Goal: Navigation & Orientation: Find specific page/section

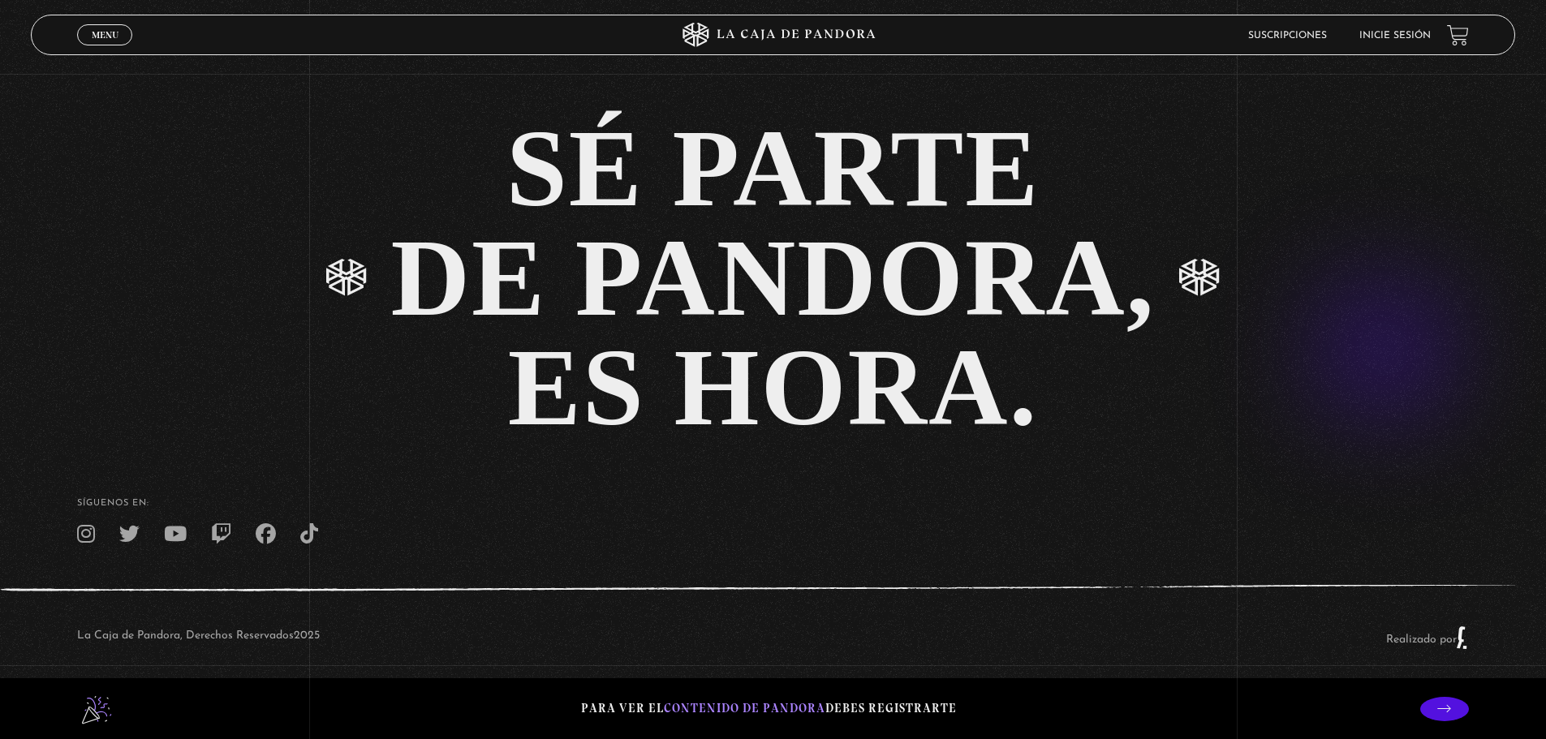
scroll to position [3991, 0]
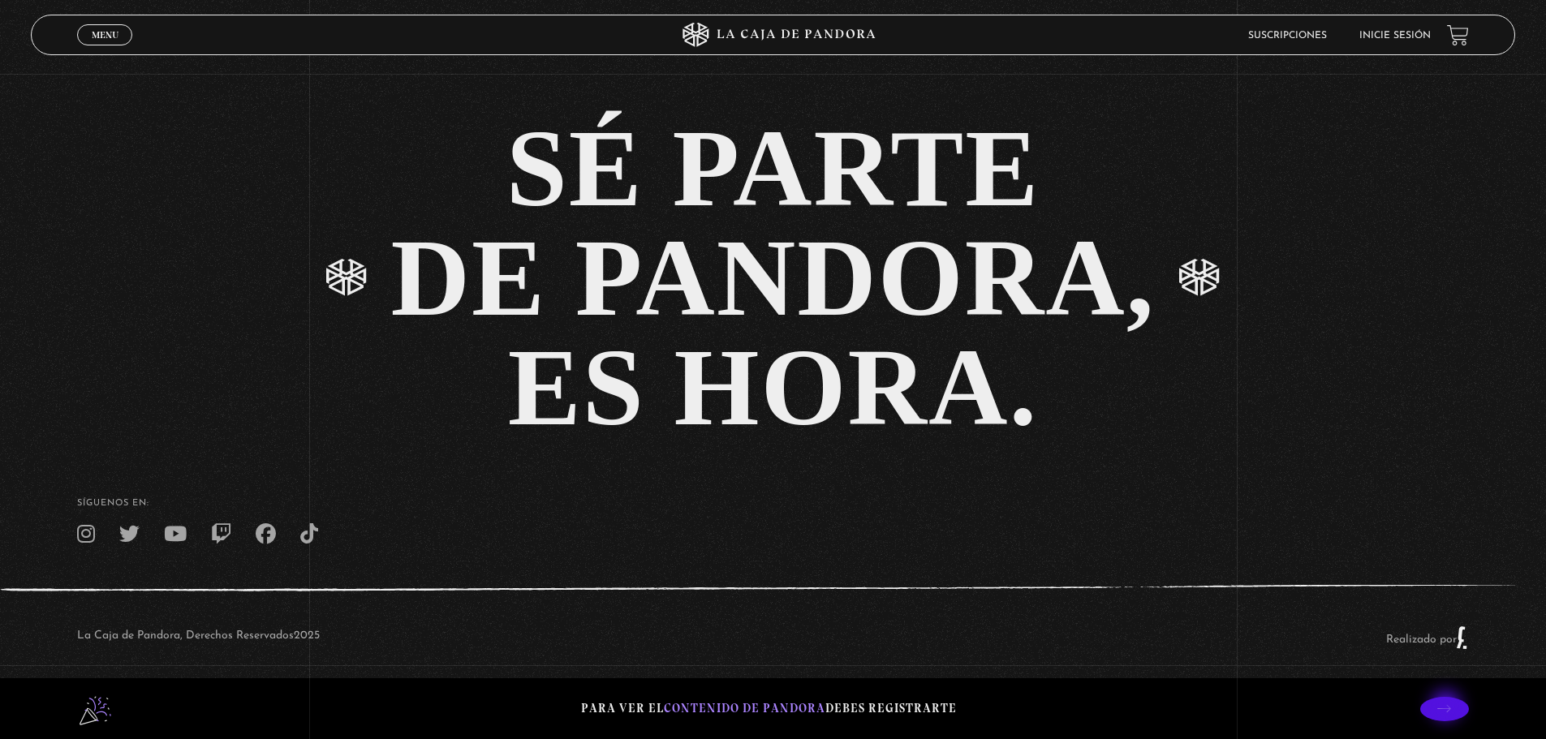
click at [1448, 708] on p at bounding box center [1444, 709] width 49 height 24
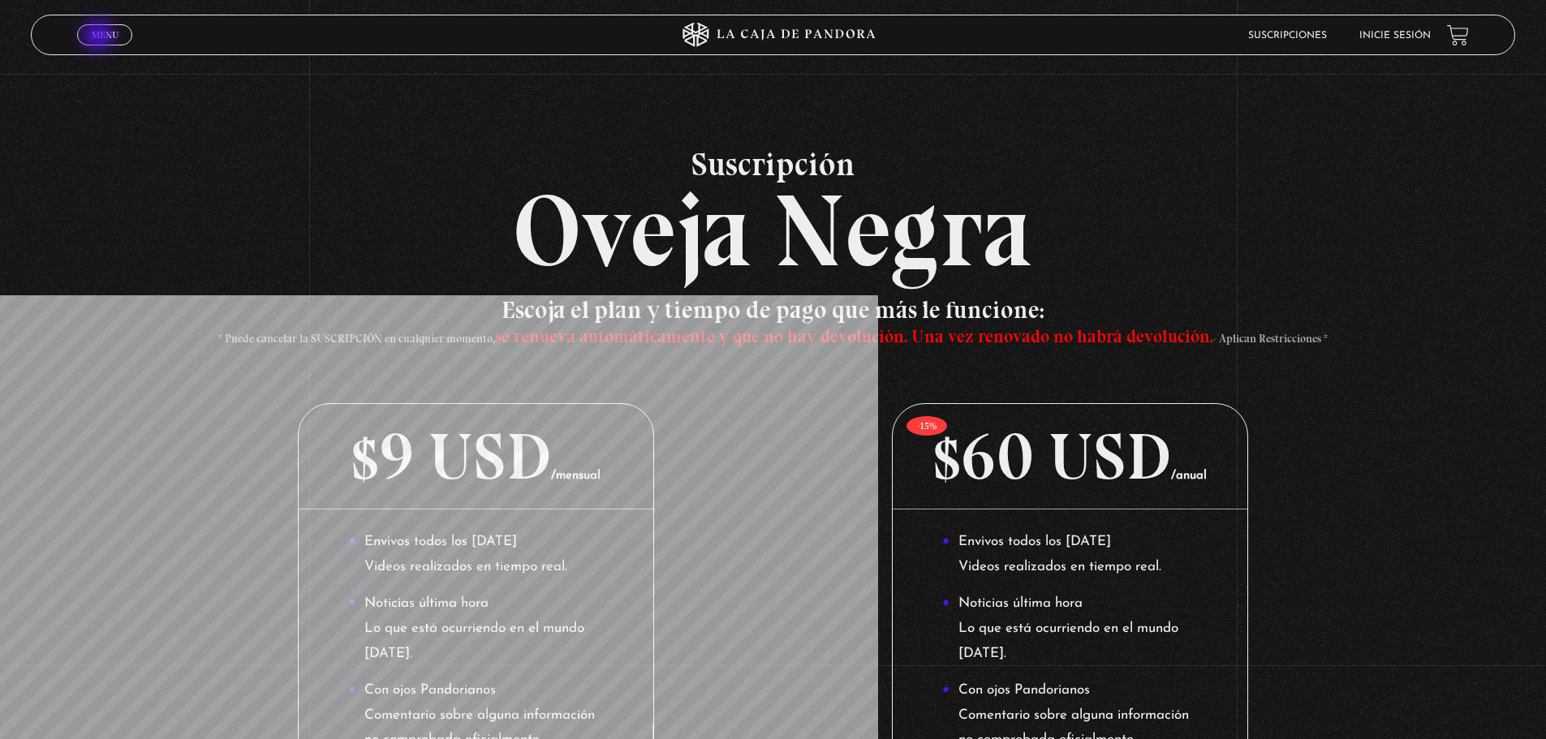
click at [100, 37] on span "Menu" at bounding box center [105, 35] width 27 height 10
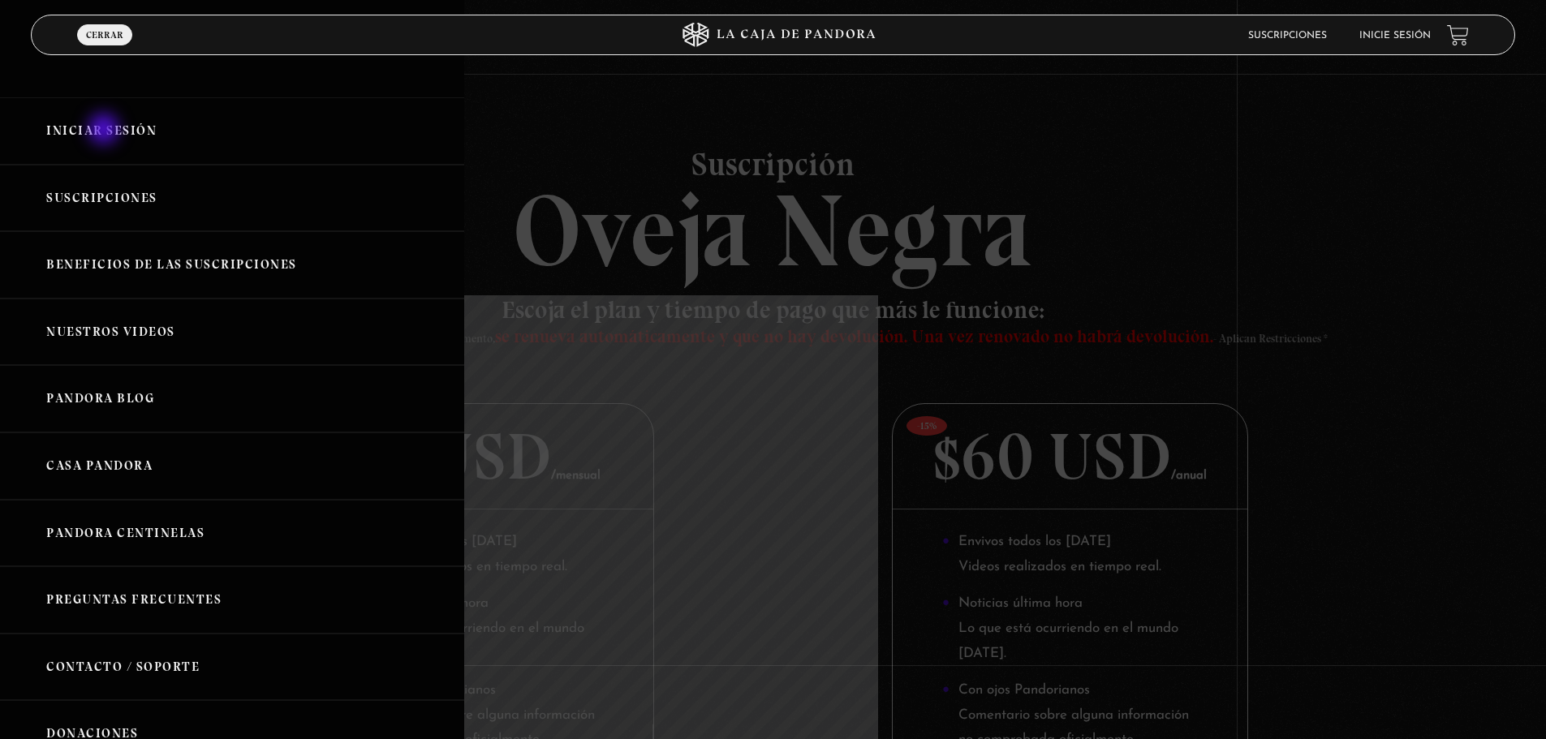
click at [105, 131] on link "Iniciar Sesión" at bounding box center [232, 130] width 464 height 67
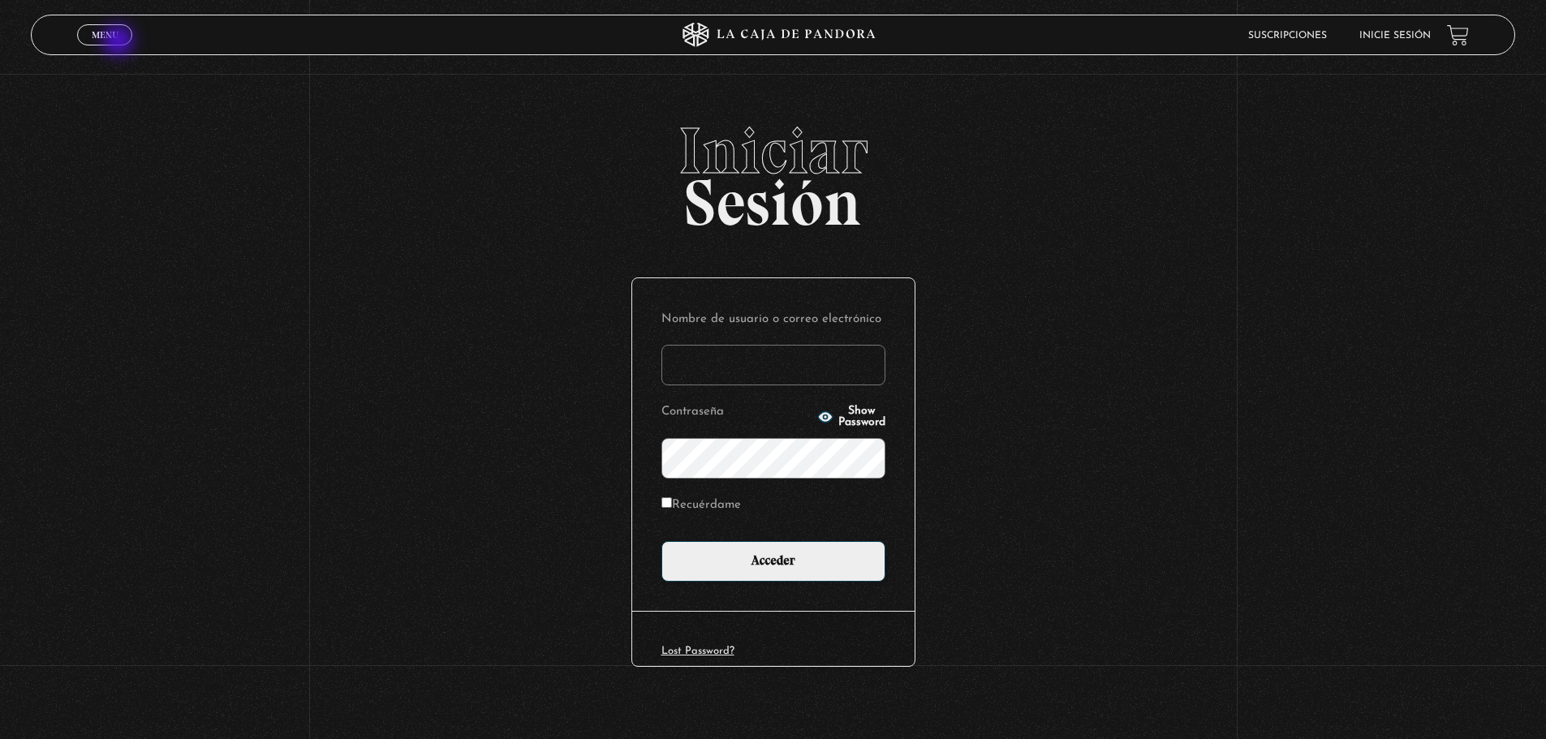
click at [120, 44] on span "Cerrar" at bounding box center [105, 49] width 38 height 11
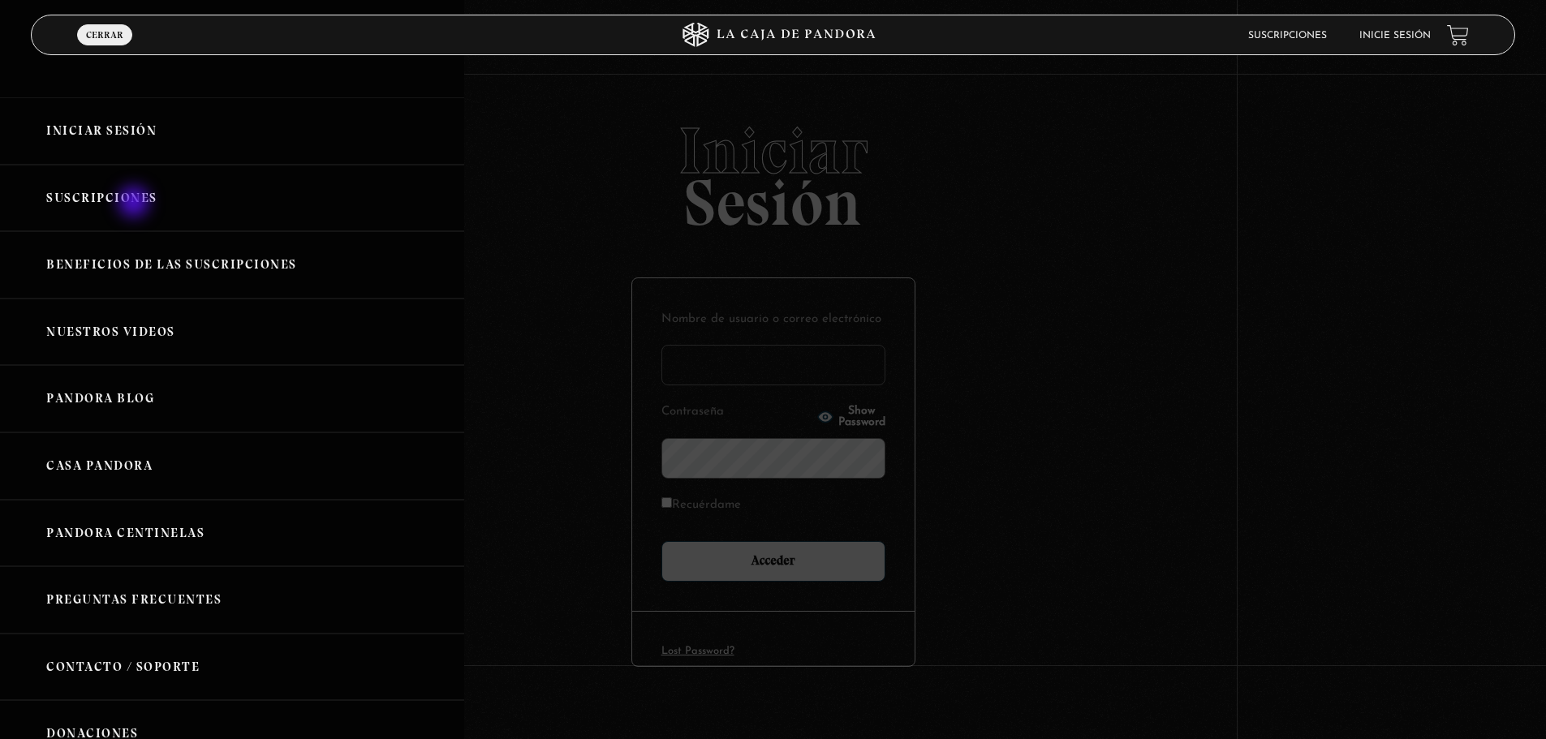
click at [136, 204] on link "Suscripciones" at bounding box center [232, 198] width 464 height 67
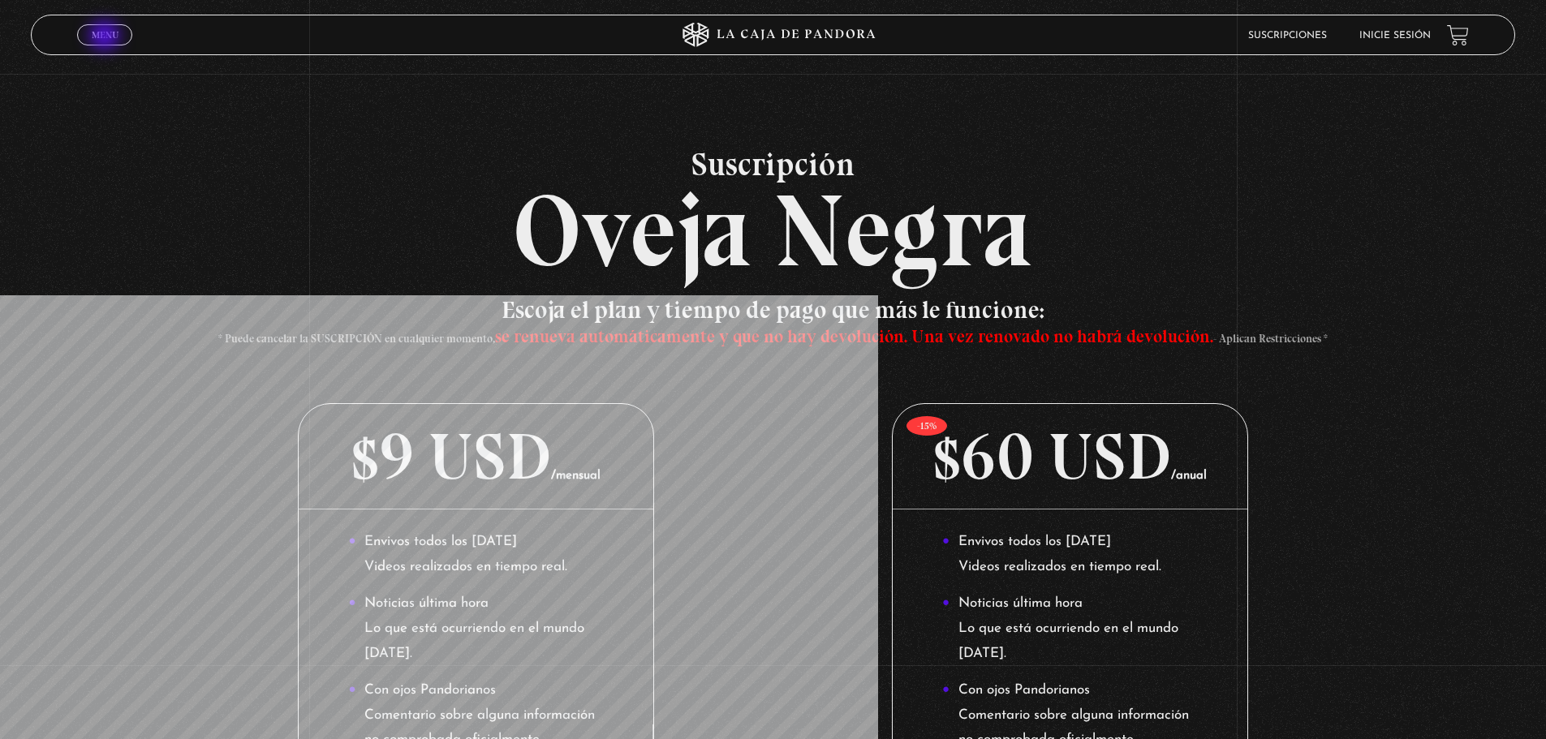
click at [106, 37] on span "Menu" at bounding box center [105, 35] width 27 height 10
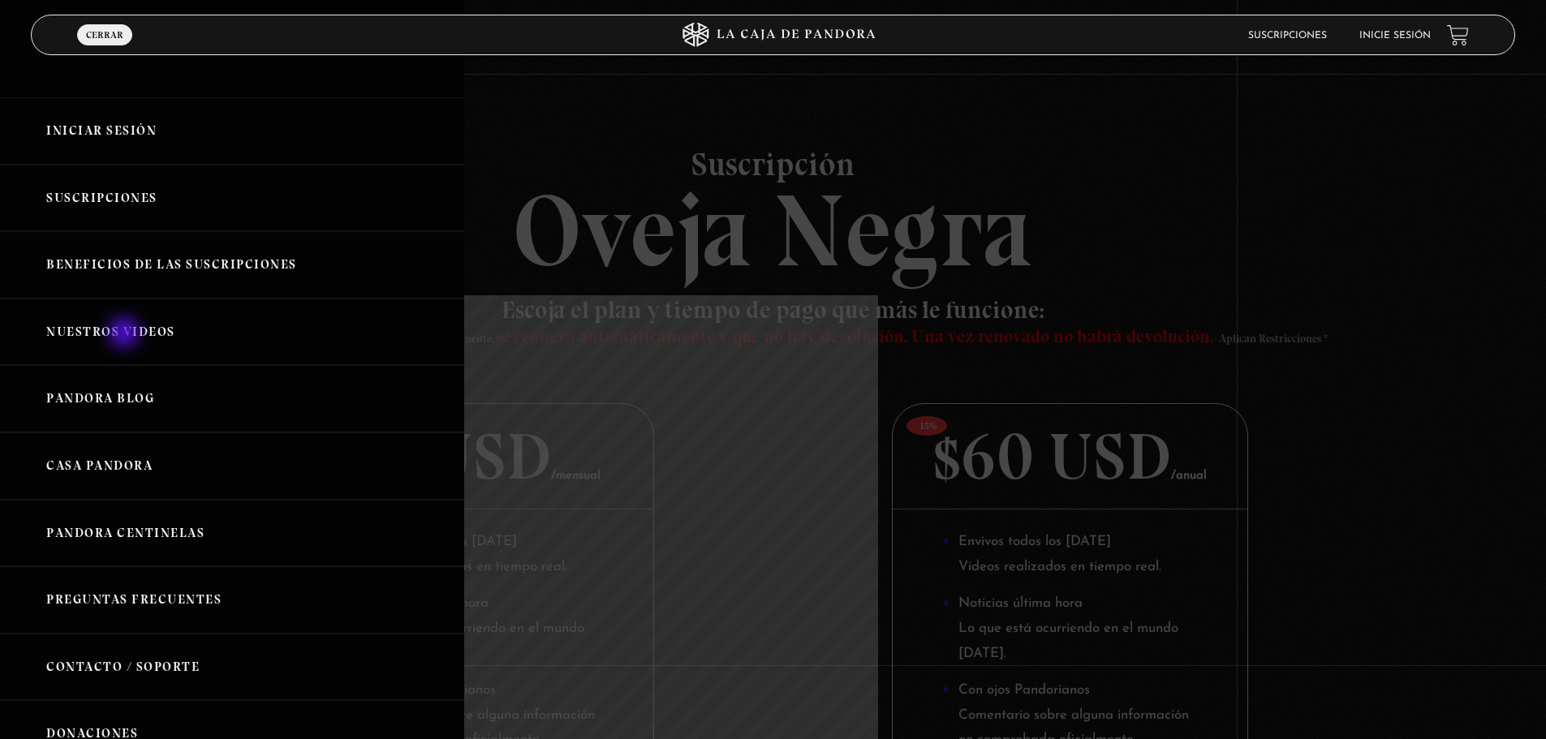
click at [126, 334] on link "Nuestros Videos" at bounding box center [232, 332] width 464 height 67
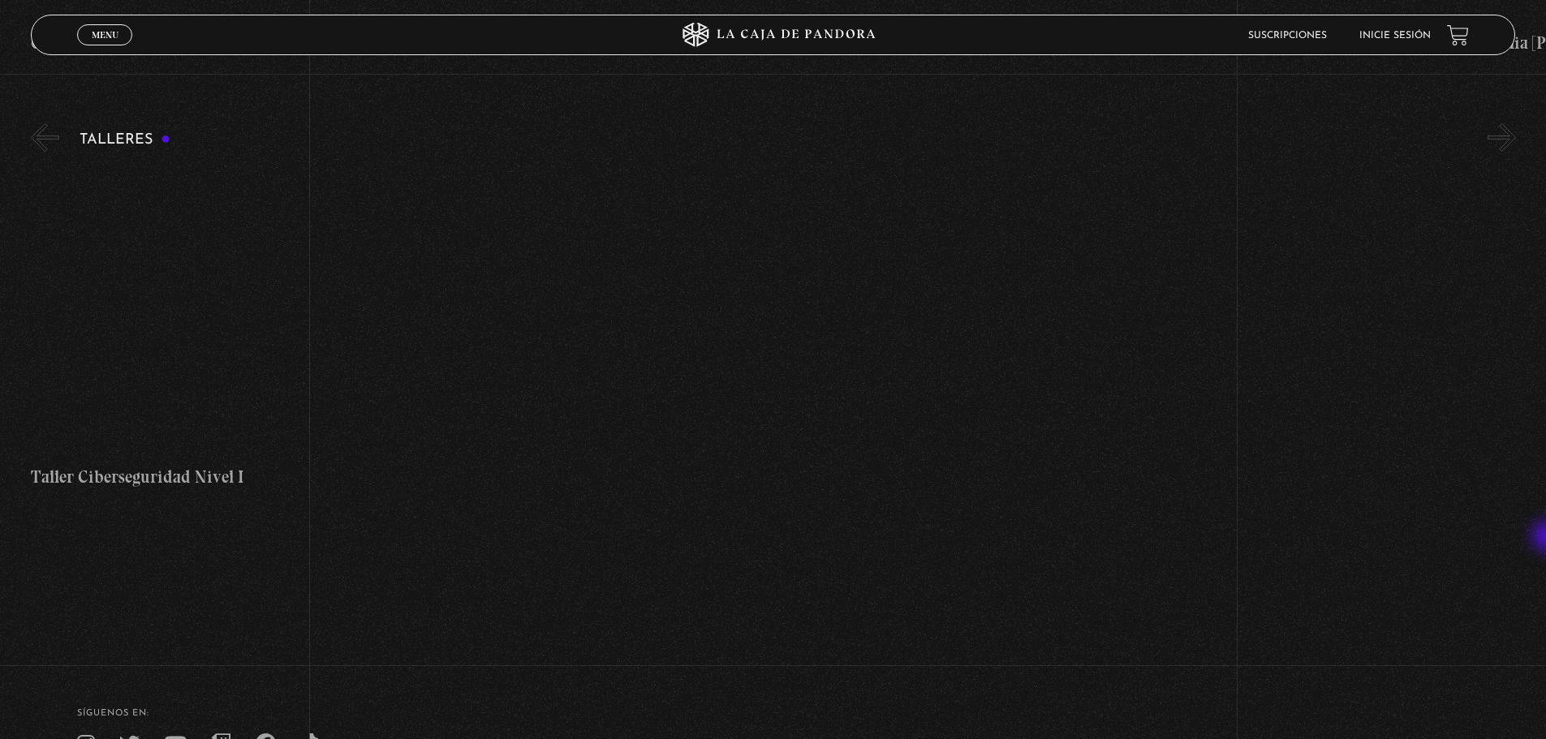
scroll to position [7407, 0]
